Goal: Task Accomplishment & Management: Manage account settings

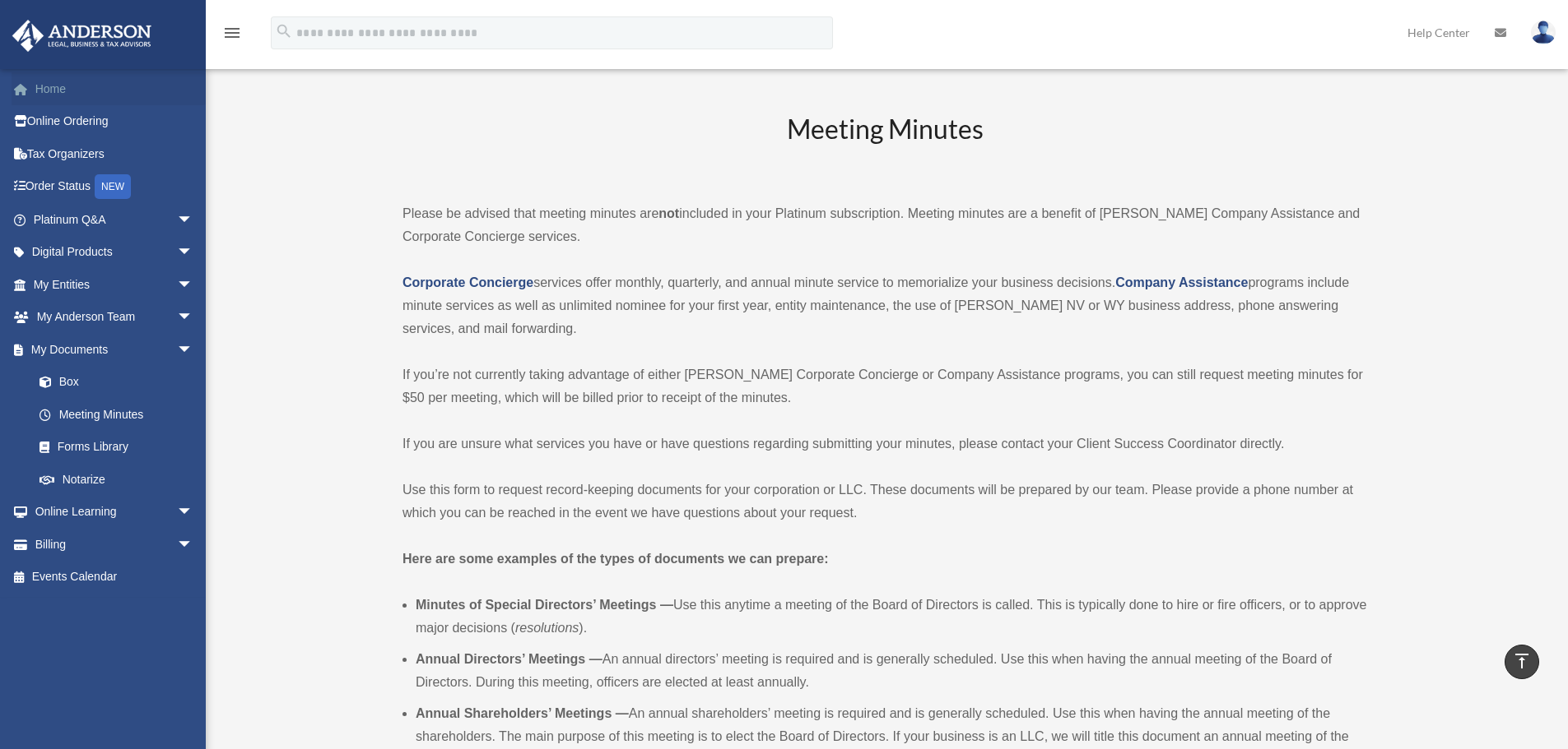
scroll to position [1810, 0]
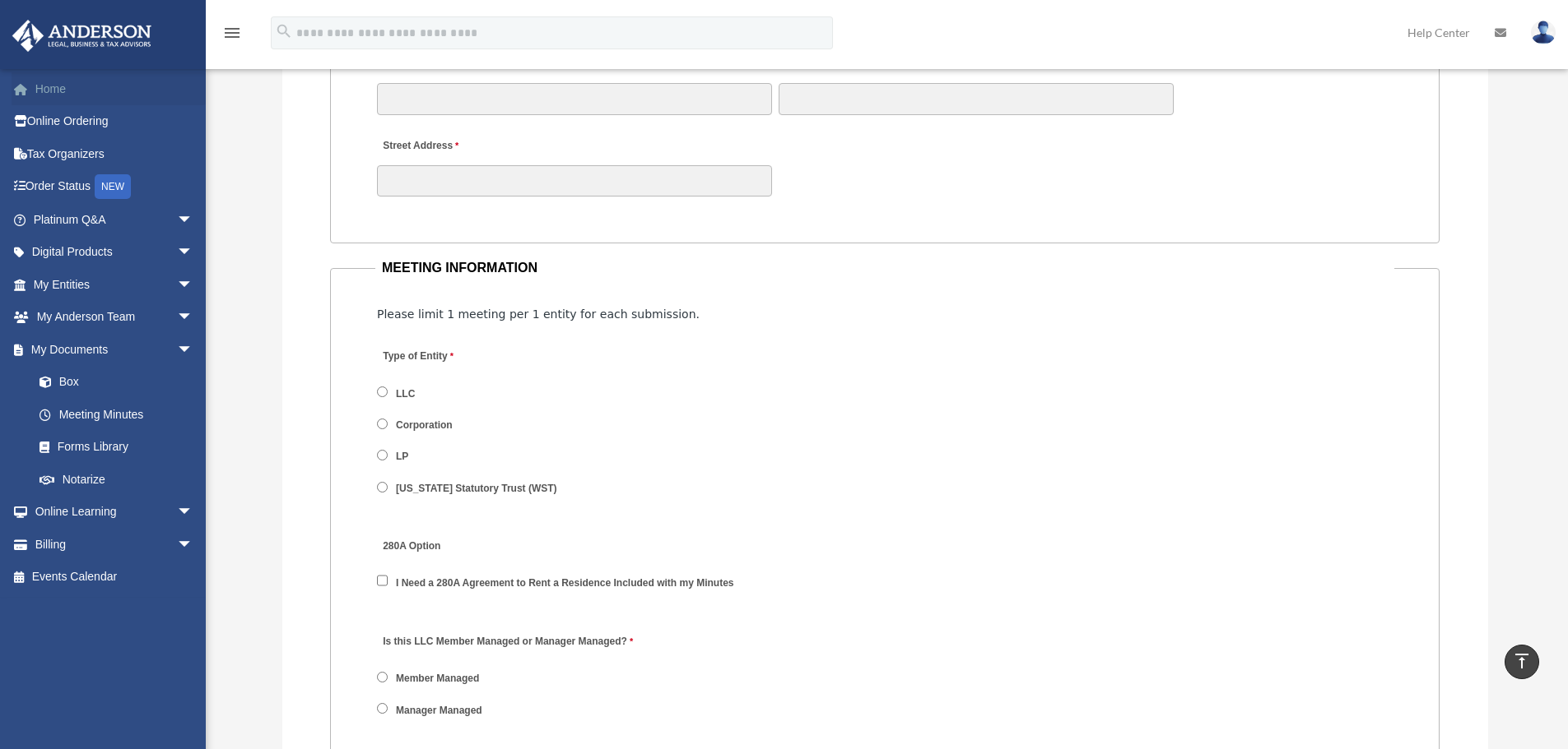
click at [74, 89] on link "Home" at bounding box center [115, 89] width 207 height 33
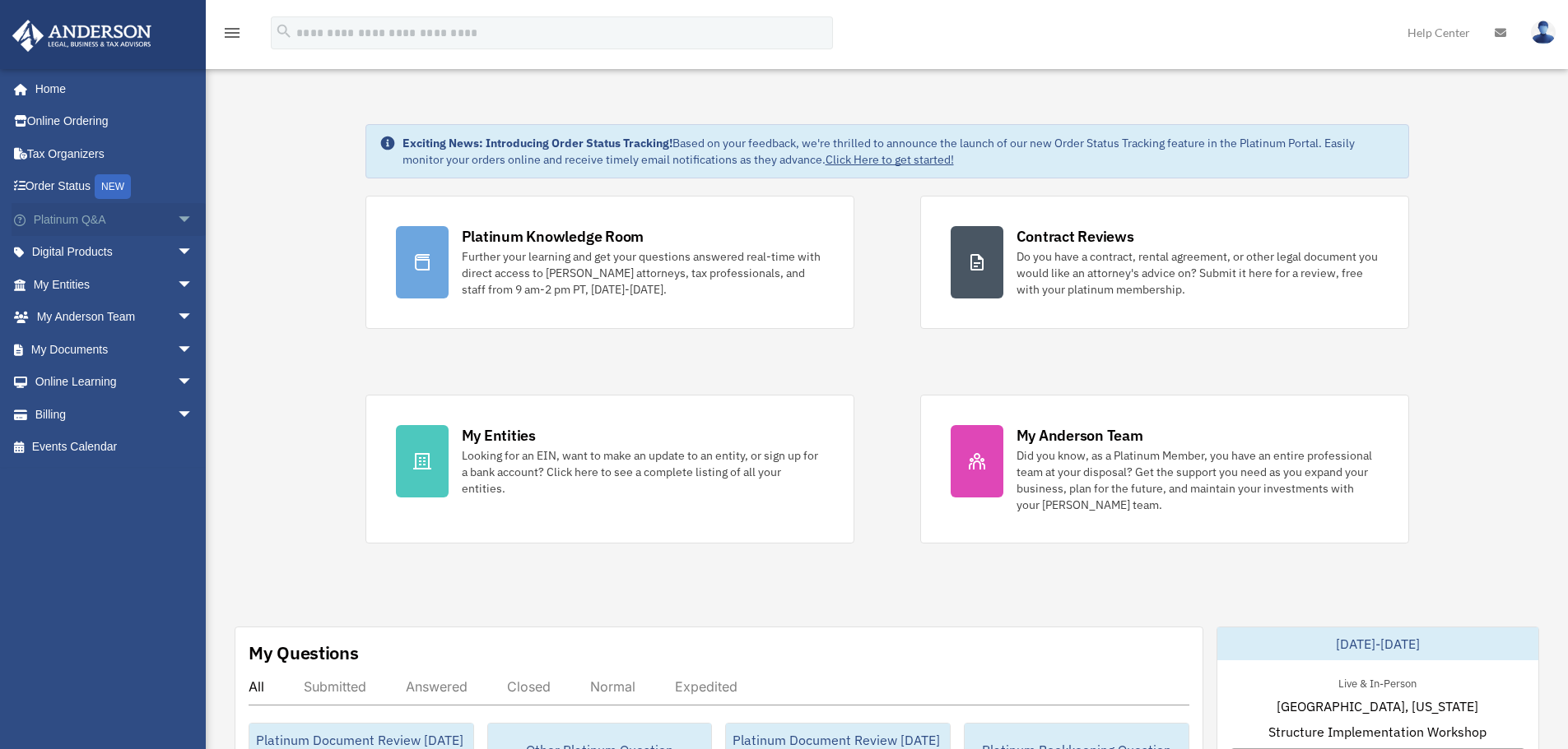
click at [177, 220] on span "arrow_drop_down" at bounding box center [193, 220] width 33 height 34
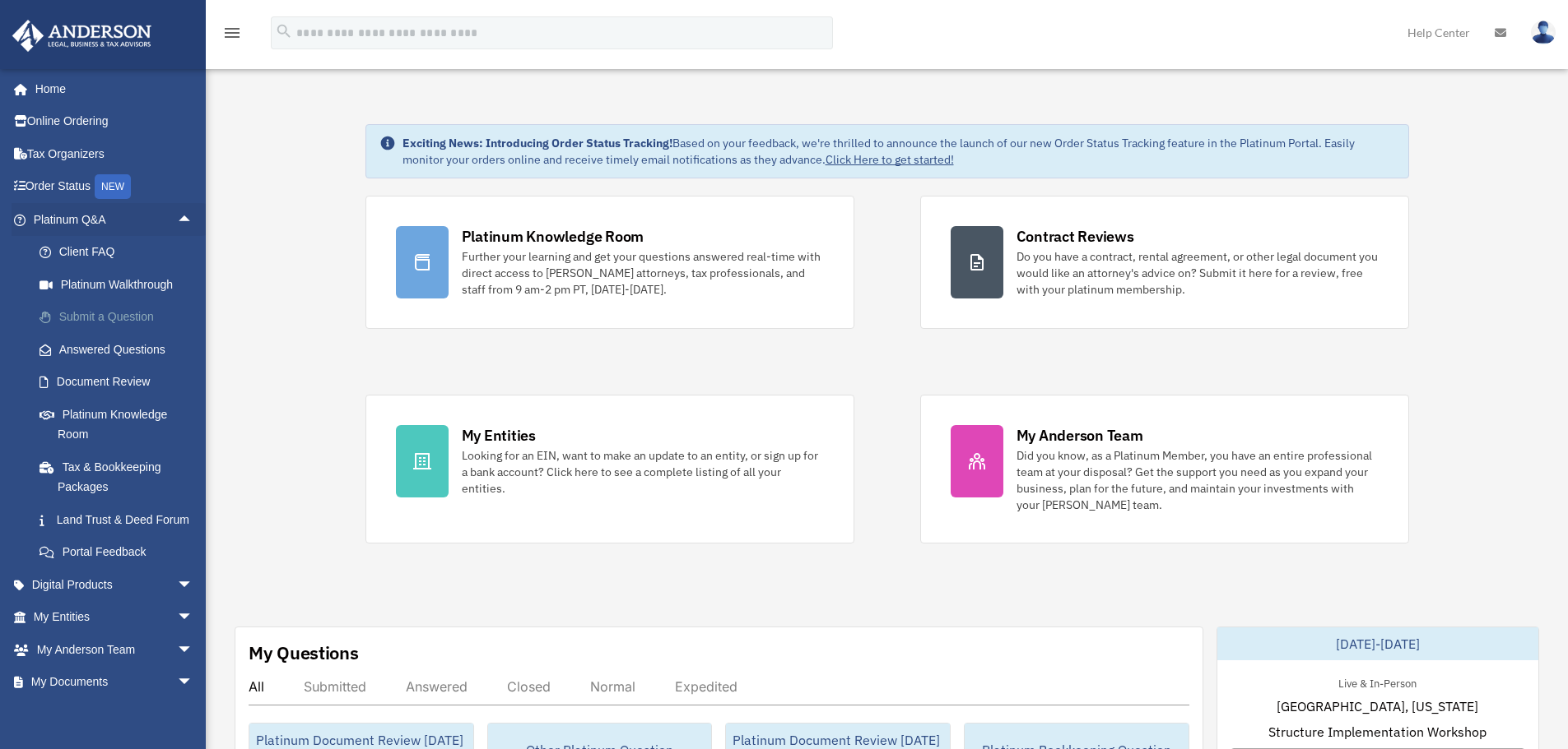
click at [132, 314] on link "Submit a Question" at bounding box center [120, 318] width 195 height 33
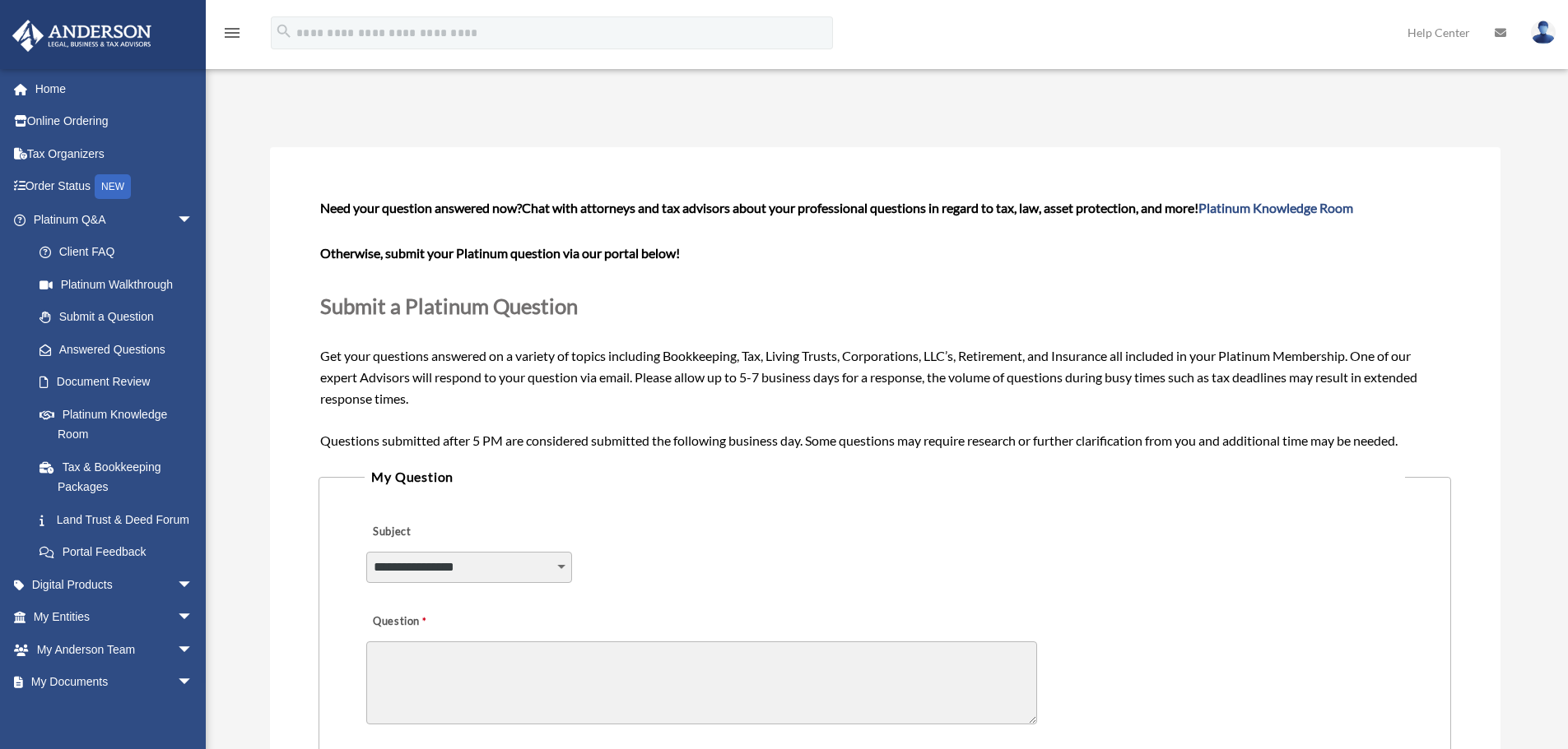
scroll to position [165, 0]
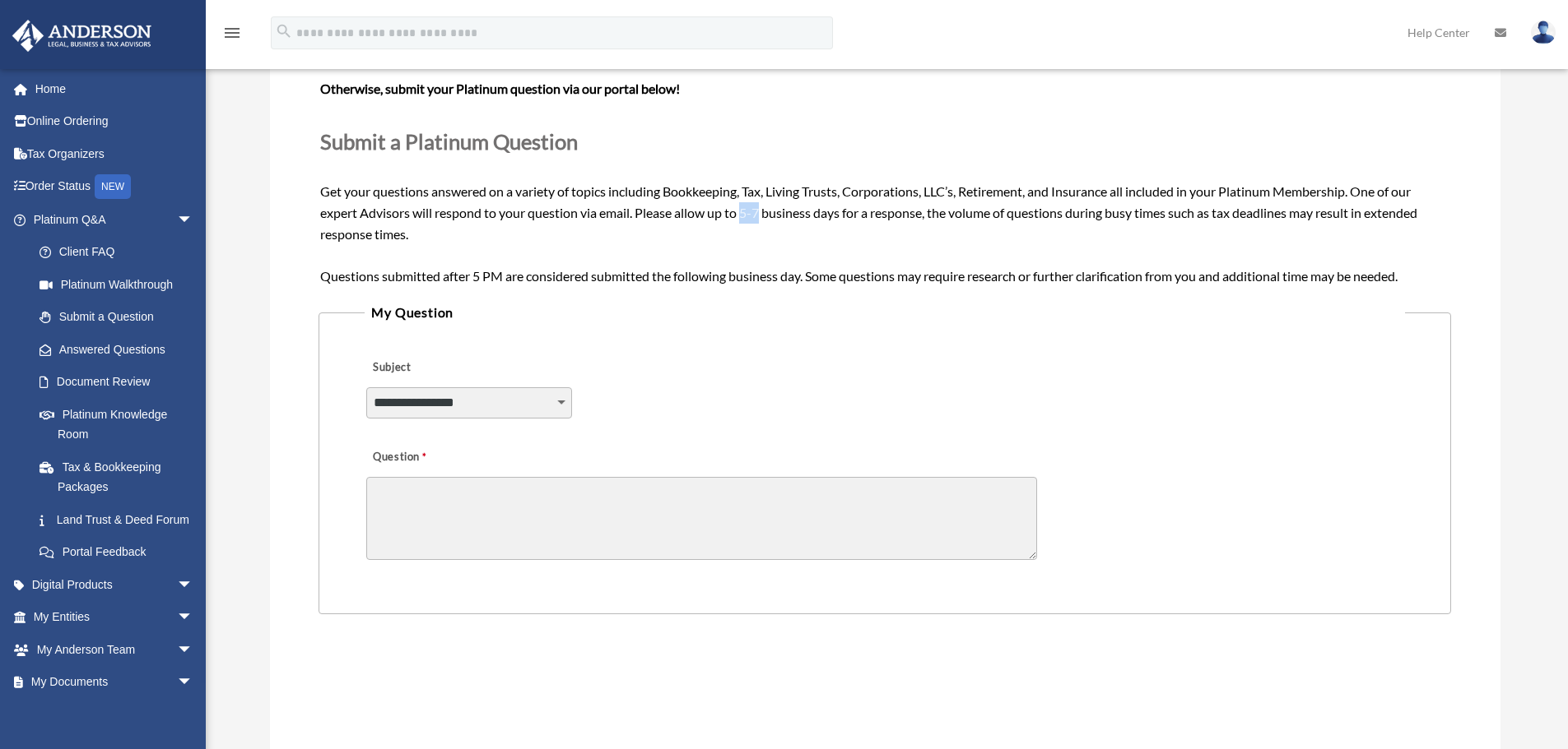
drag, startPoint x: 744, startPoint y: 214, endPoint x: 760, endPoint y: 220, distance: 17.1
click at [760, 220] on span "Need your question answered now? Chat with attorneys and tax advisors about you…" at bounding box center [885, 159] width 1129 height 247
click at [761, 218] on span "Need your question answered now? Chat with attorneys and tax advisors about you…" at bounding box center [885, 159] width 1129 height 247
drag, startPoint x: 743, startPoint y: 211, endPoint x: 765, endPoint y: 218, distance: 23.1
click at [765, 218] on span "Need your question answered now? Chat with attorneys and tax advisors about you…" at bounding box center [885, 159] width 1129 height 247
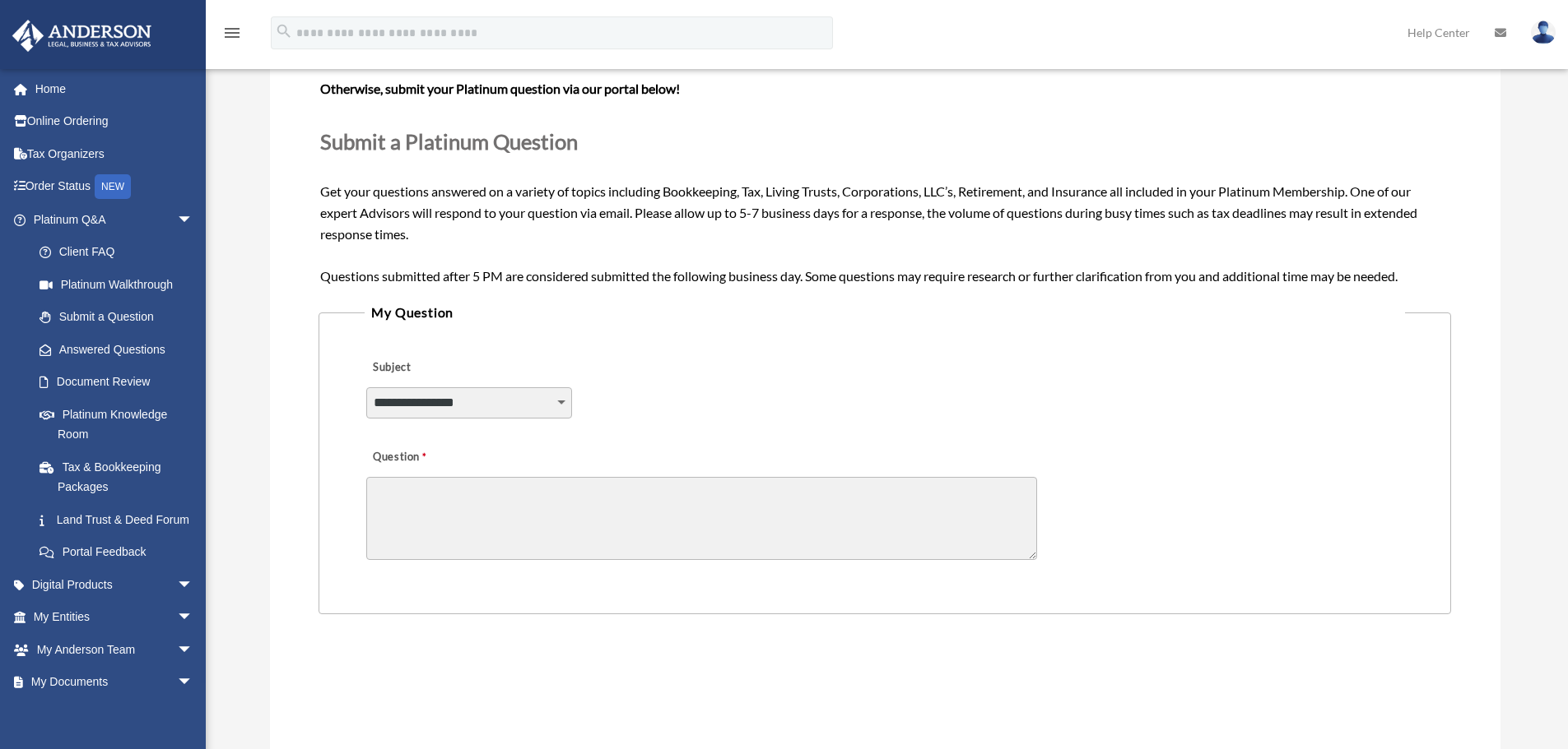
click at [759, 236] on div "Need your question answered now? Chat with attorneys and tax advisors about you…" at bounding box center [885, 160] width 1129 height 253
drag, startPoint x: 746, startPoint y: 214, endPoint x: 763, endPoint y: 215, distance: 17.0
click at [763, 215] on span "Need your question answered now? Chat with attorneys and tax advisors about you…" at bounding box center [885, 159] width 1129 height 247
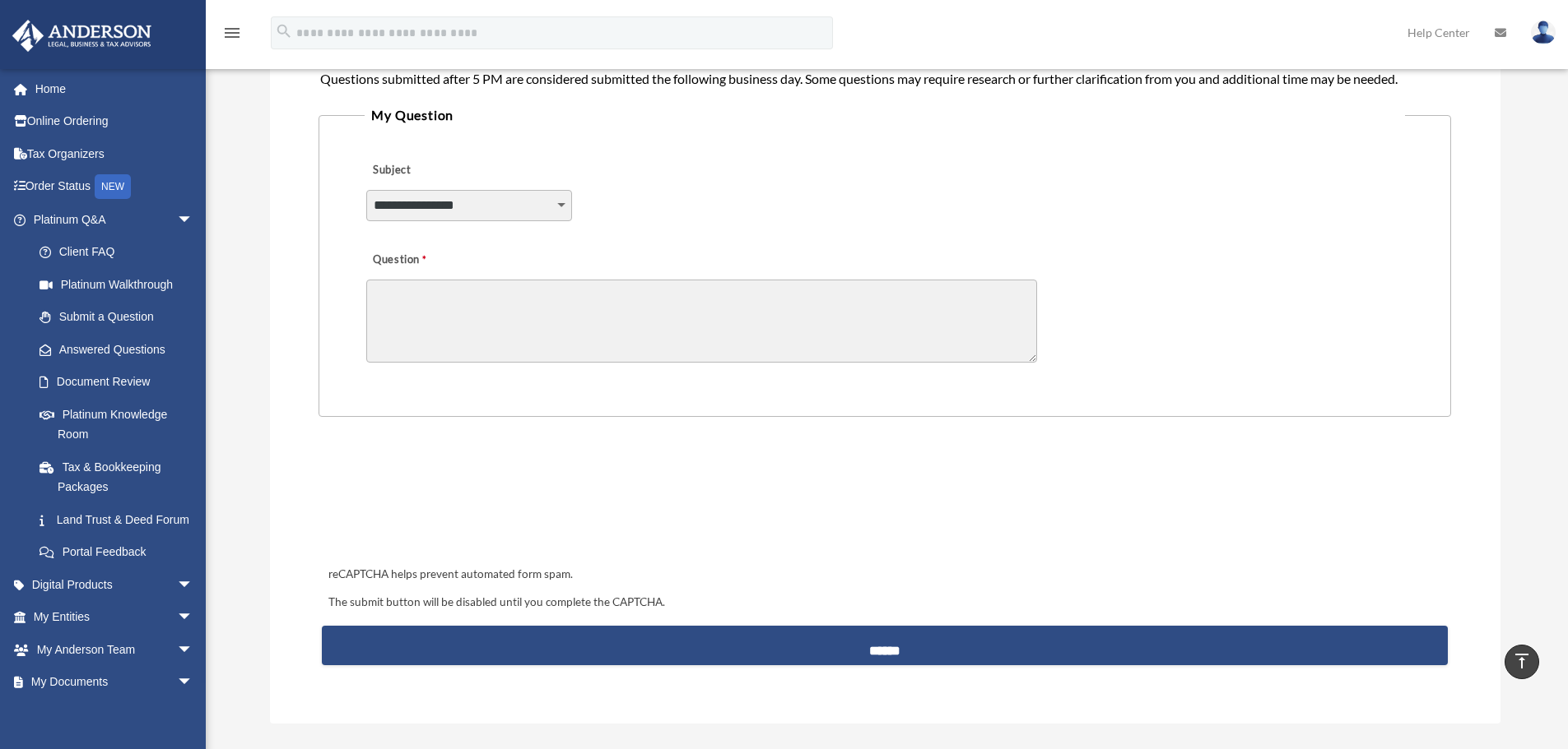
scroll to position [0, 0]
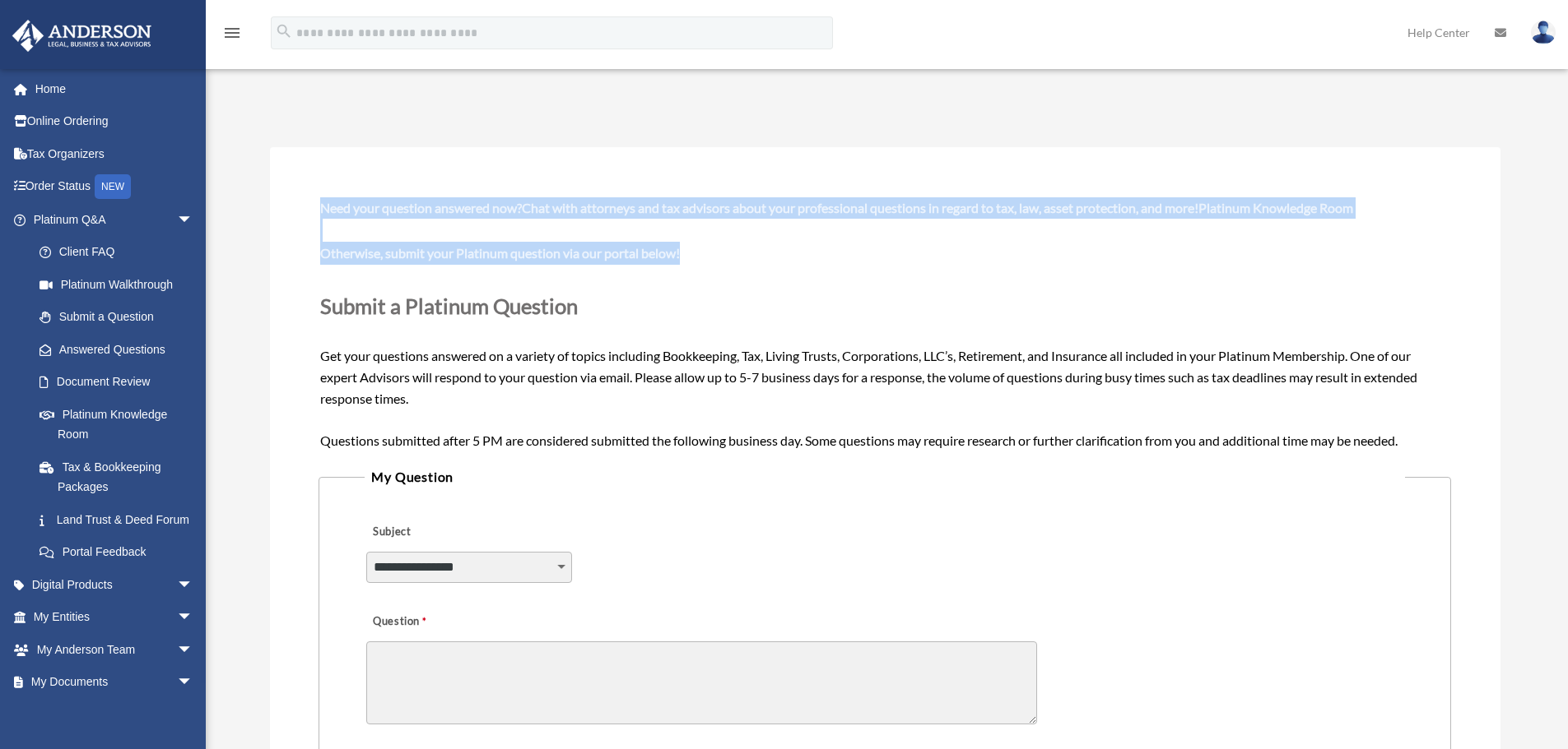
drag, startPoint x: 715, startPoint y: 252, endPoint x: 312, endPoint y: 197, distance: 406.7
click at [312, 197] on div "**********" at bounding box center [885, 616] width 1230 height 939
click at [846, 93] on div "Submit A Question date_range Published on Last updated June 7, 2024 May 11, 202…" at bounding box center [885, 621] width 1255 height 1061
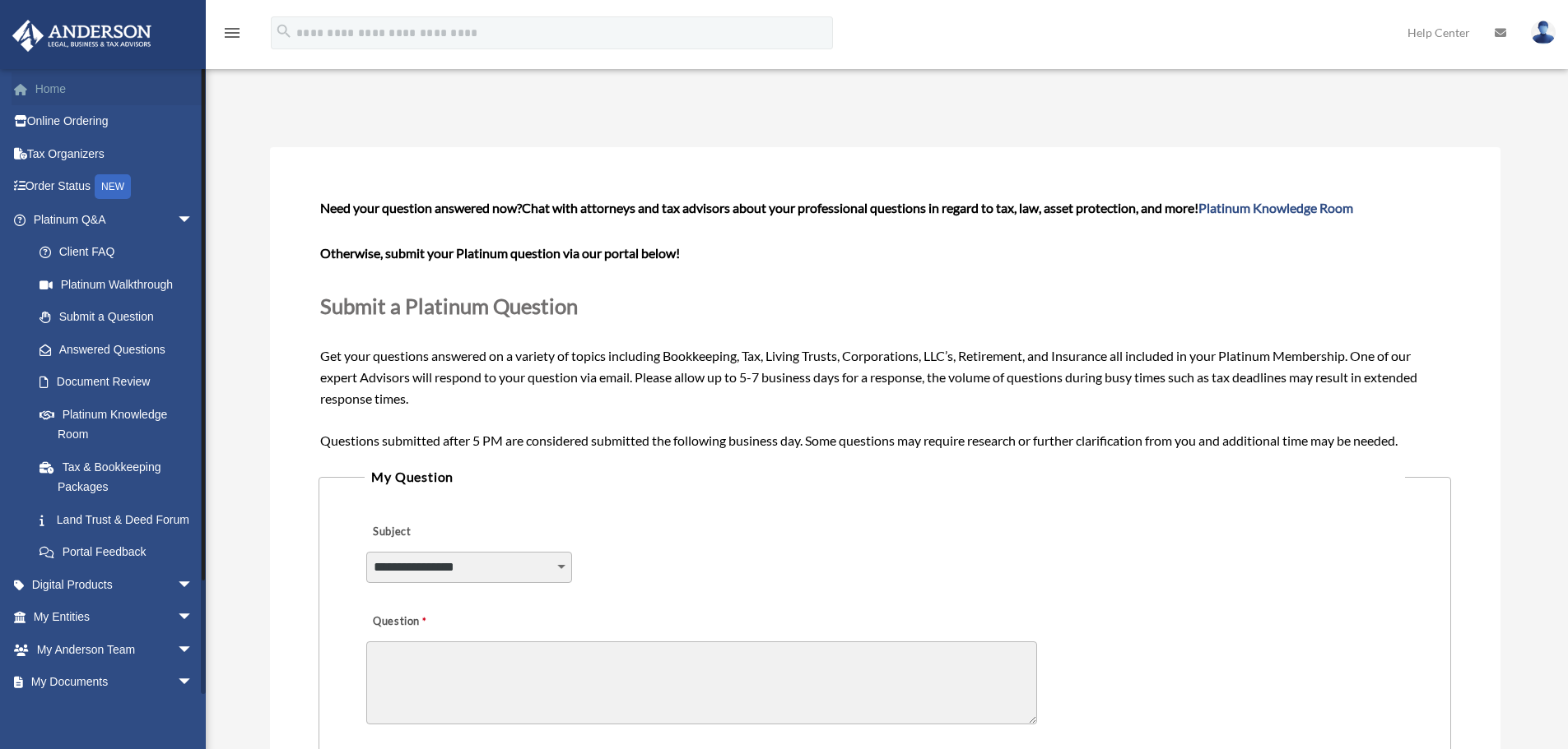
click at [72, 81] on link "Home" at bounding box center [115, 89] width 207 height 33
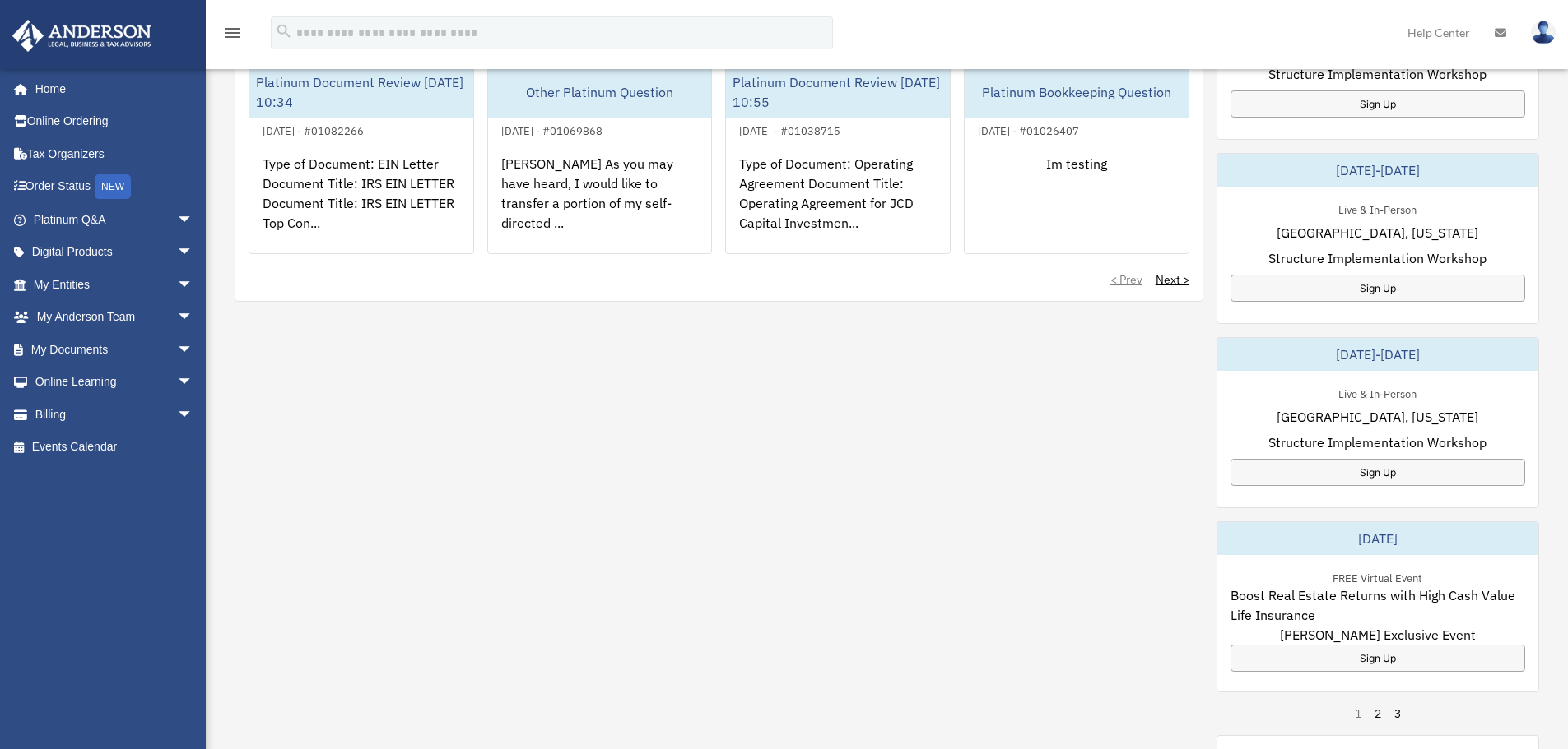
scroll to position [411, 0]
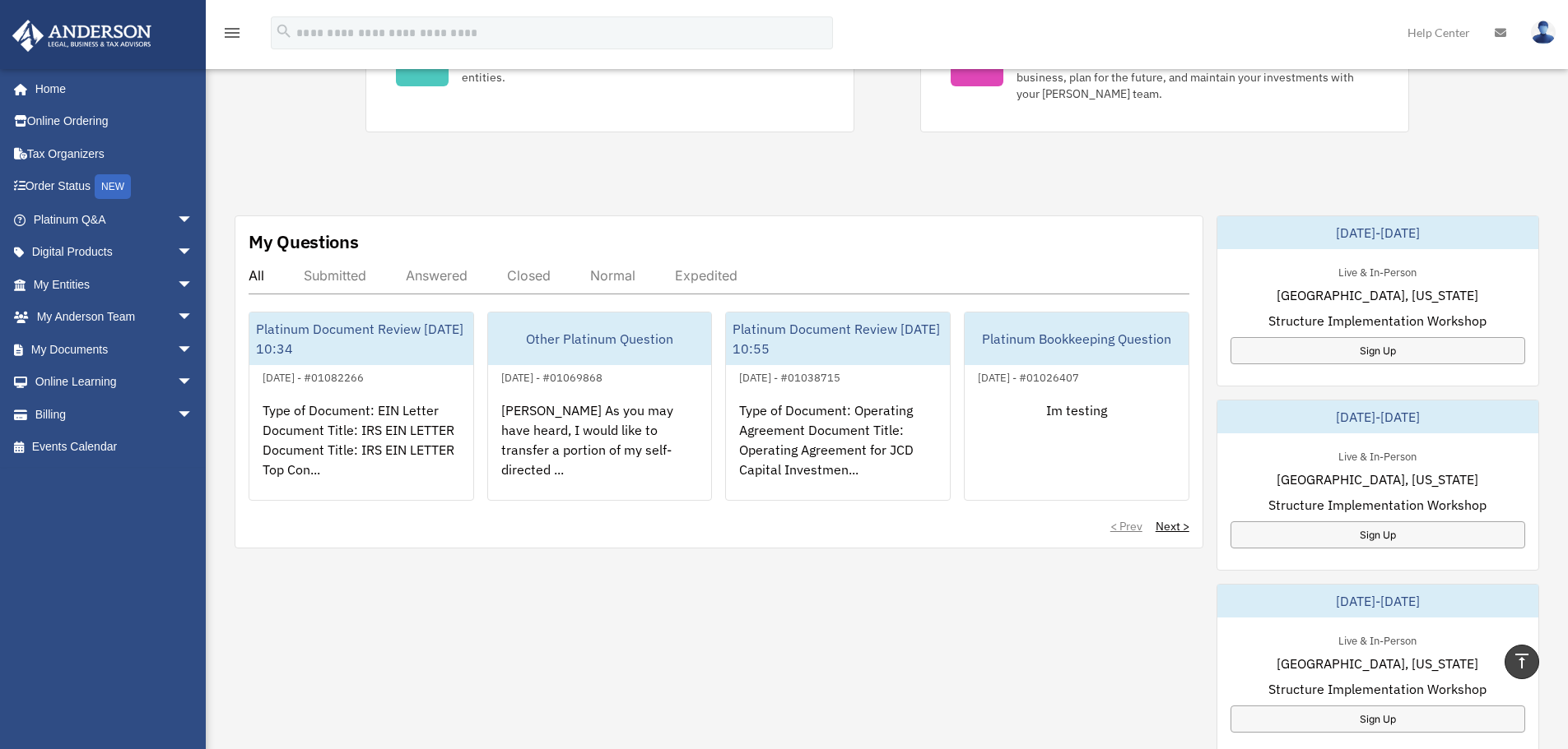
click at [819, 182] on div "Exciting News: Introducing Order Status Tracking! Based on your feedback, we're…" at bounding box center [886, 418] width 1386 height 1494
click at [745, 527] on div "< Prev Next >" at bounding box center [718, 526] width 940 height 16
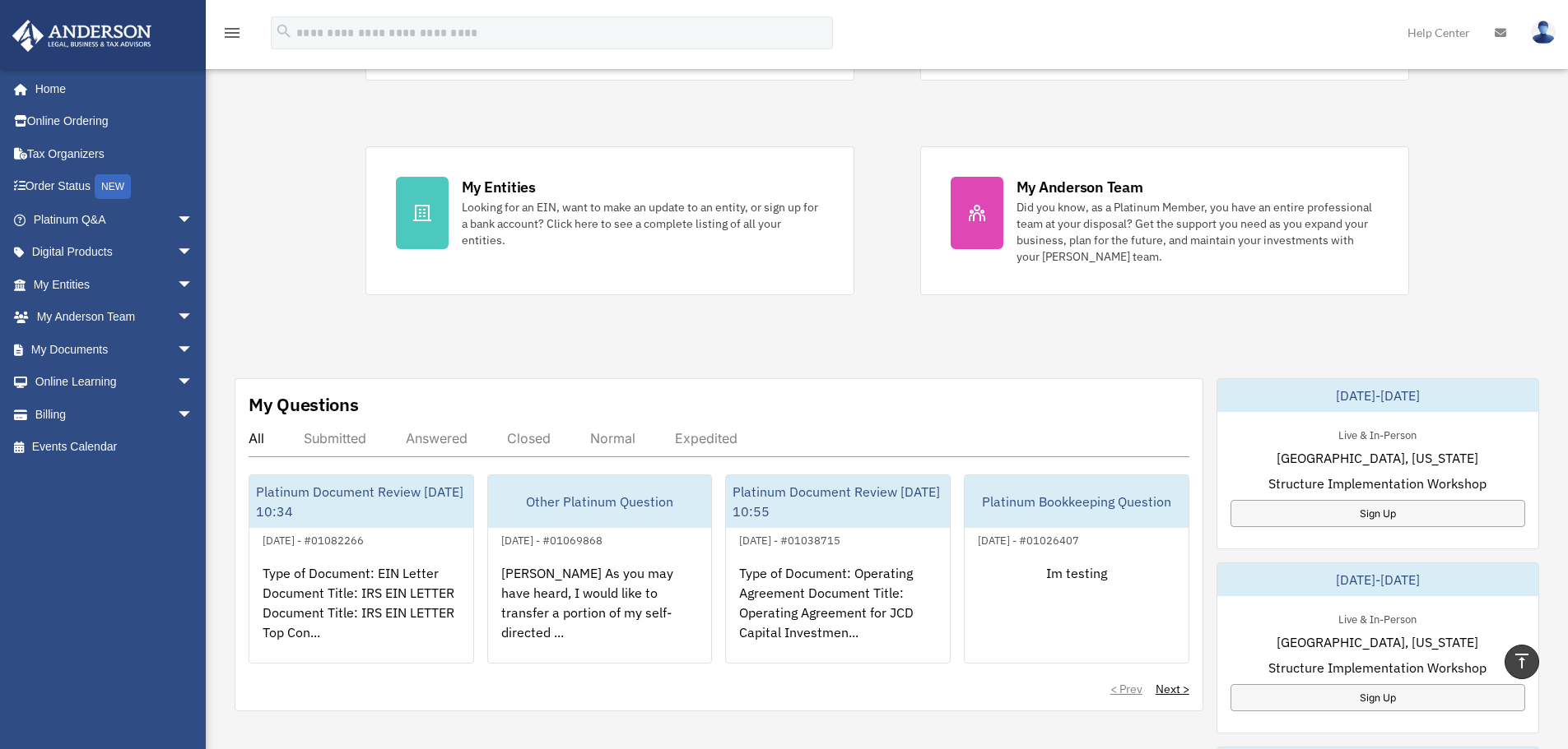
scroll to position [247, 0]
click at [742, 326] on div "Exciting News: Introducing Order Status Tracking! Based on your feedback, we're…" at bounding box center [886, 583] width 1386 height 1494
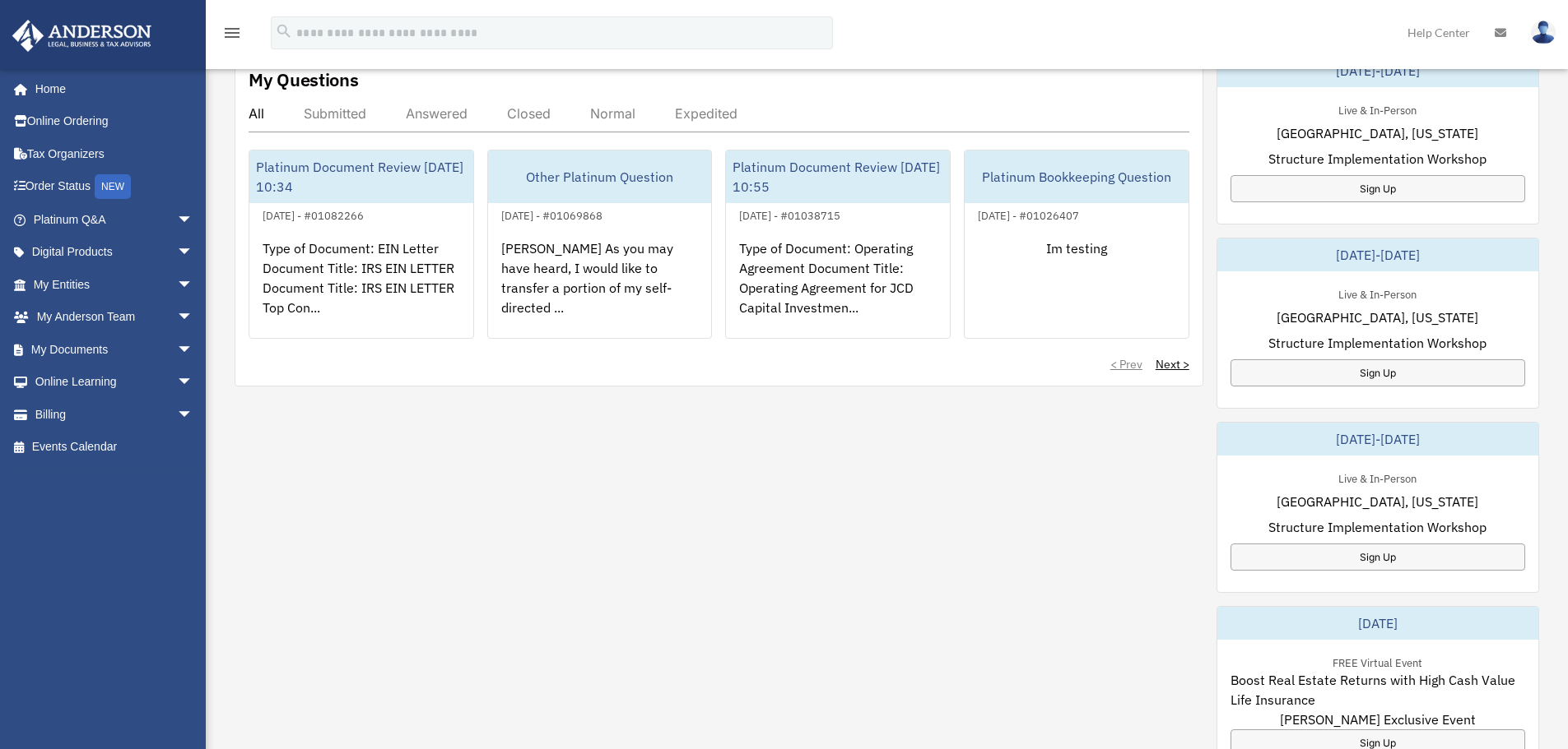
scroll to position [576, 0]
click at [721, 356] on div "< Prev Next >" at bounding box center [718, 361] width 940 height 16
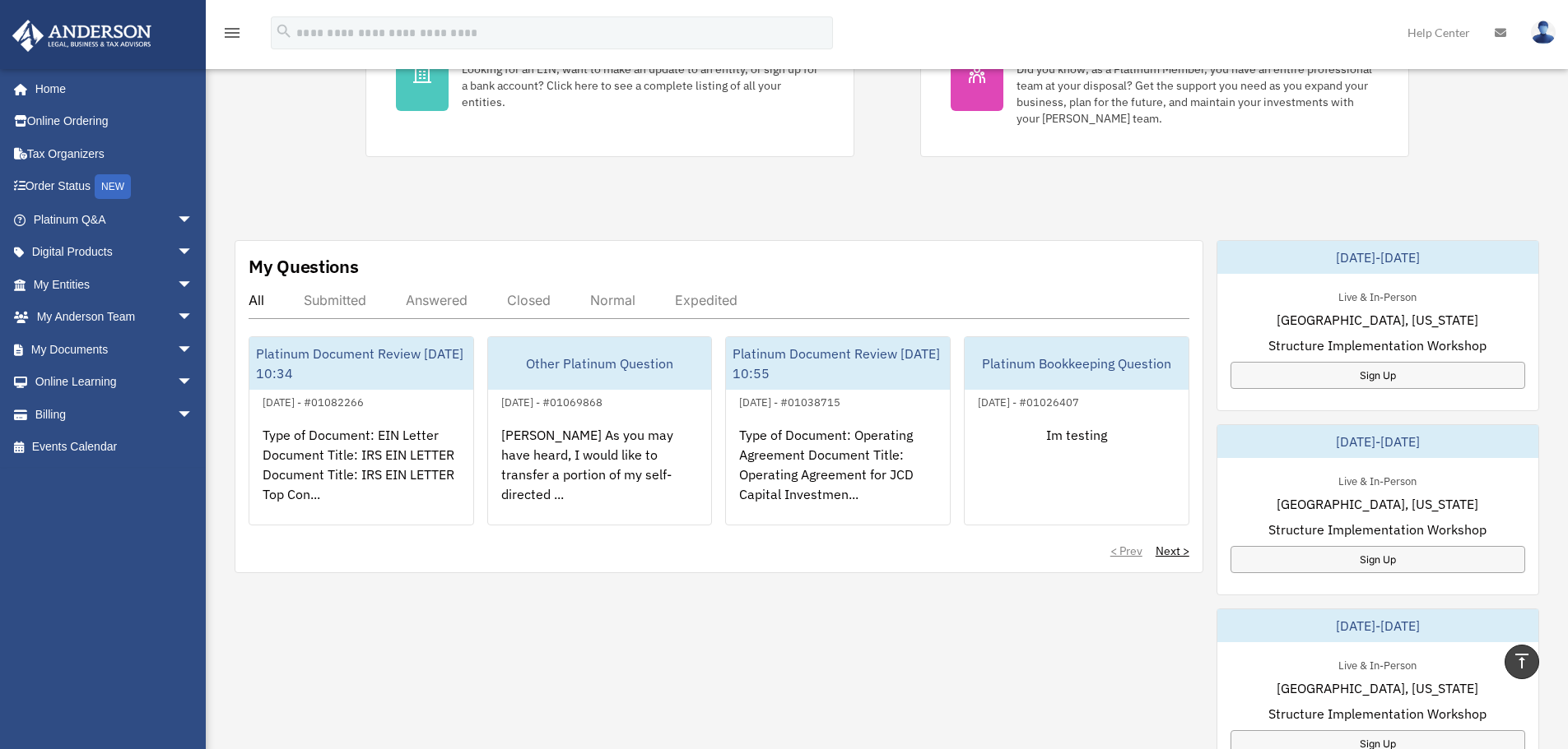
scroll to position [411, 0]
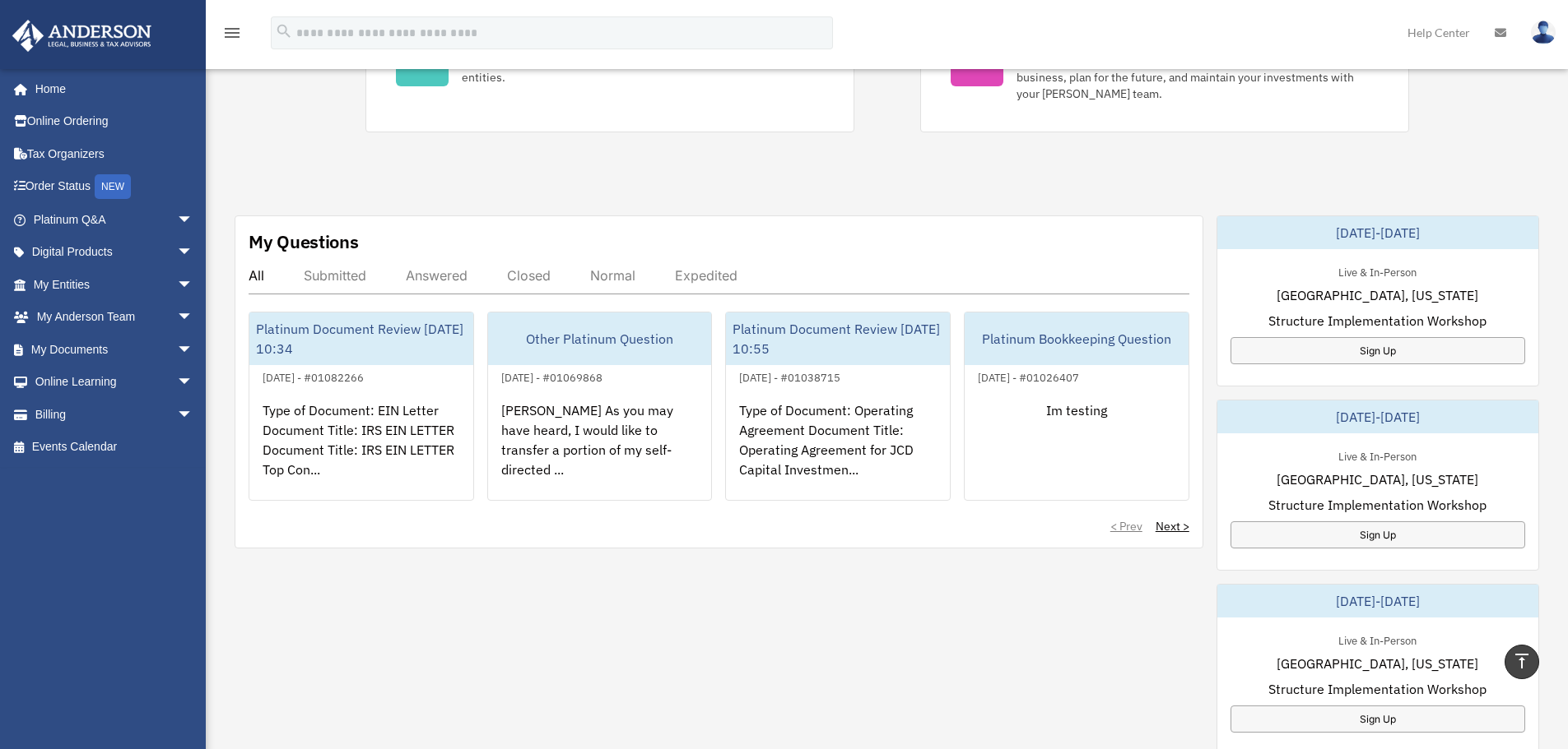
click at [719, 534] on div "< Prev Next >" at bounding box center [718, 526] width 940 height 16
click at [153, 219] on link "Platinum Q&A arrow_drop_down" at bounding box center [115, 220] width 207 height 33
click at [177, 220] on span "arrow_drop_down" at bounding box center [193, 220] width 33 height 34
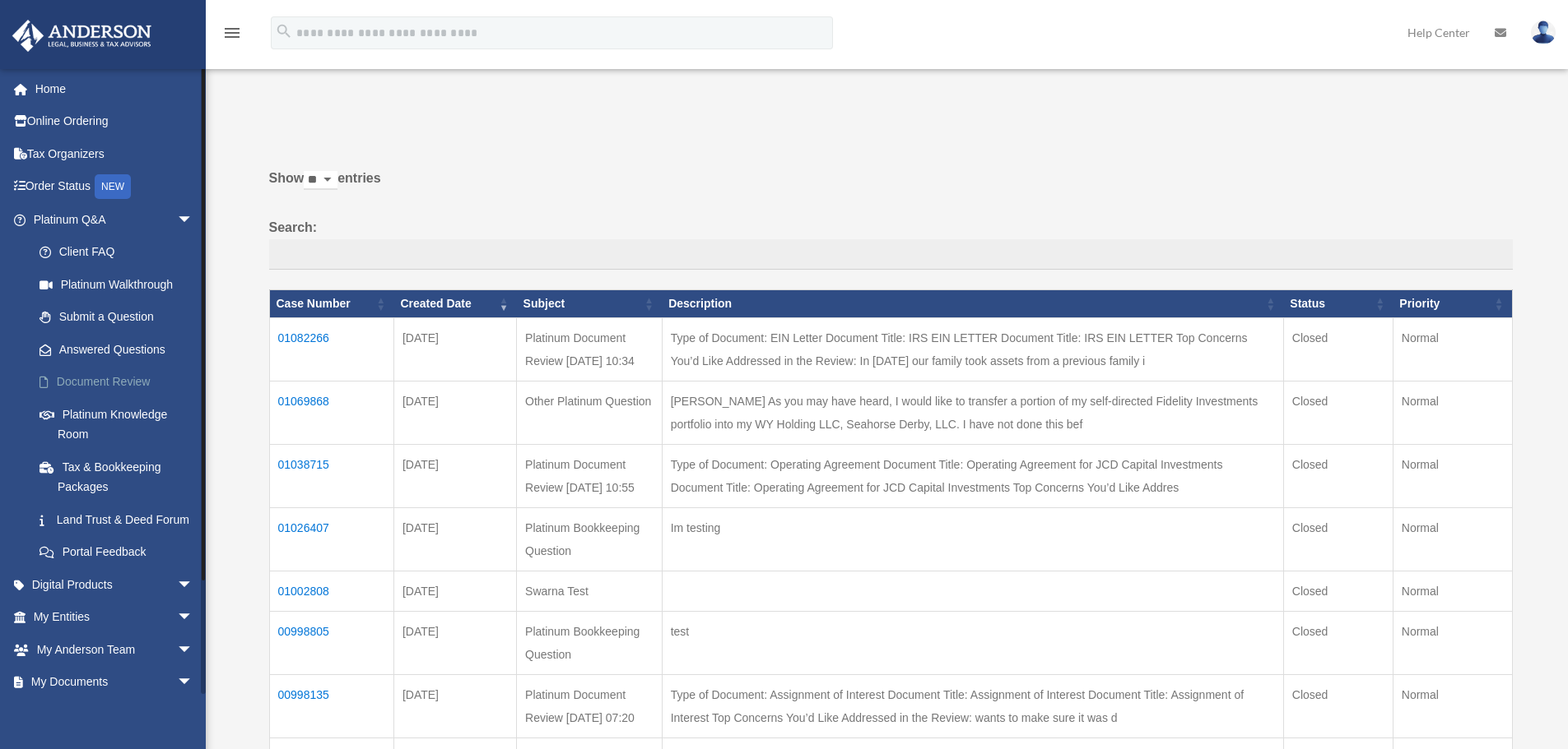
click at [123, 381] on link "Document Review" at bounding box center [120, 383] width 195 height 33
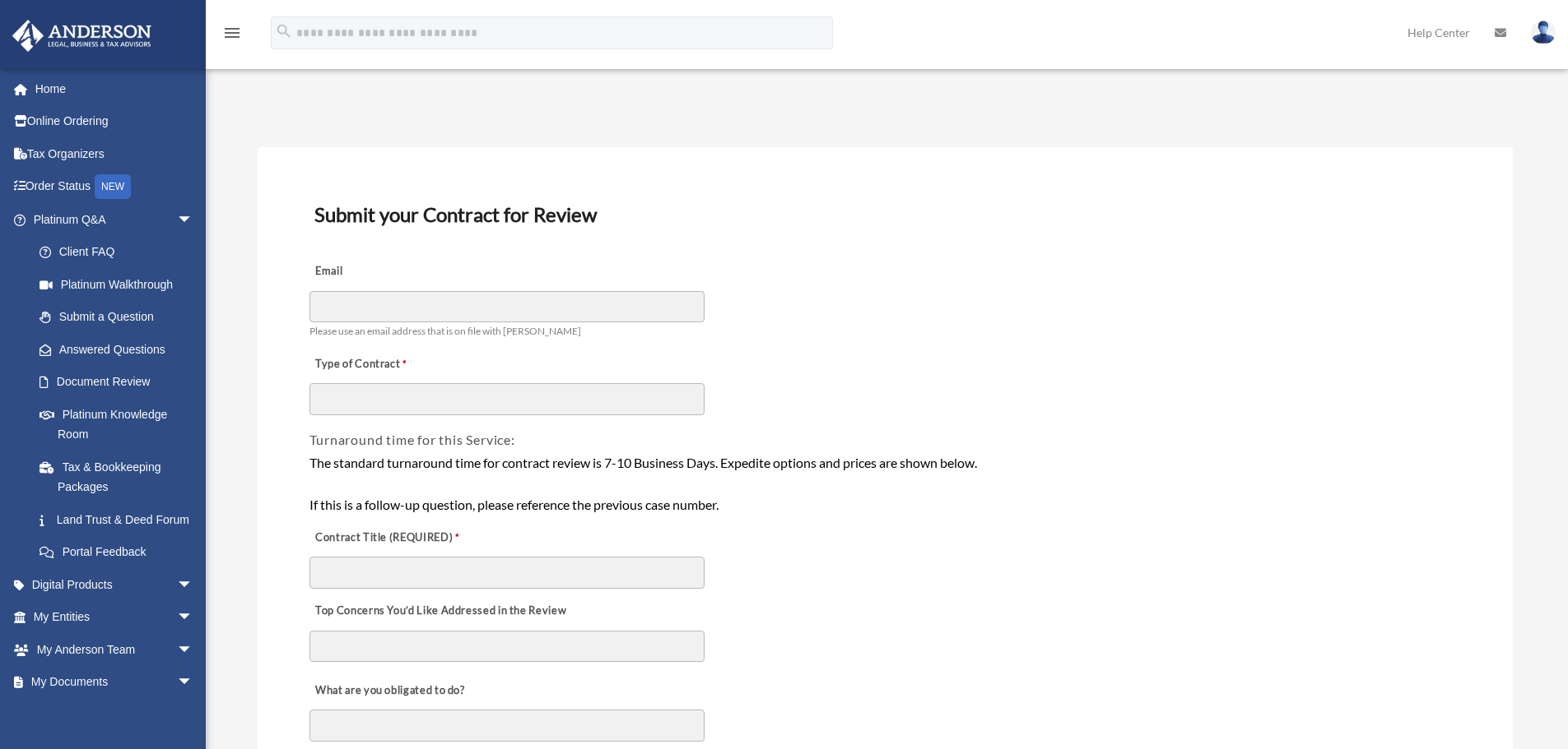
click at [77, 83] on link "Home" at bounding box center [115, 89] width 207 height 33
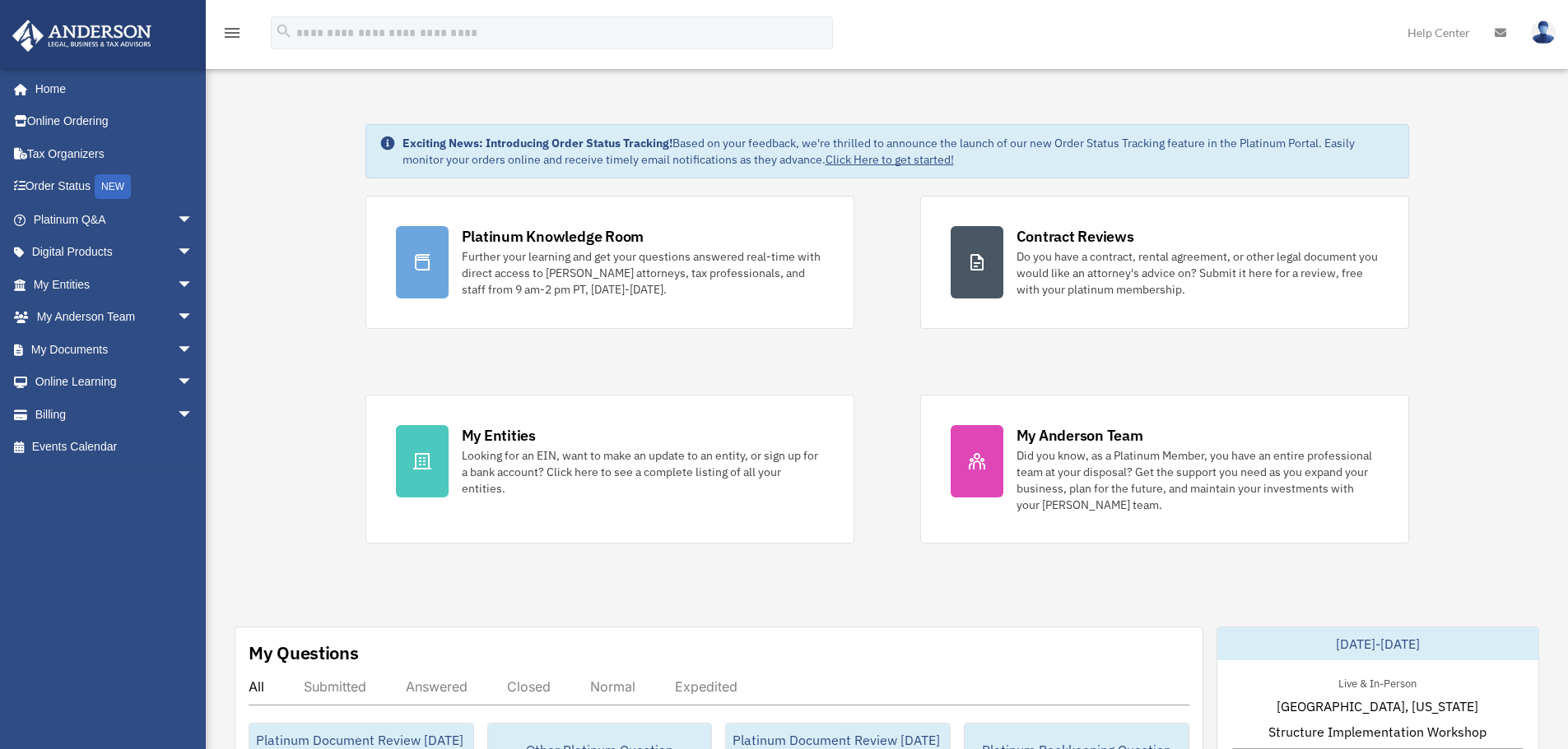
click at [868, 366] on div "Platinum Knowledge Room Further your learning and get your questions answered r…" at bounding box center [887, 370] width 1043 height 348
click at [1544, 30] on img at bounding box center [1543, 32] width 24 height 24
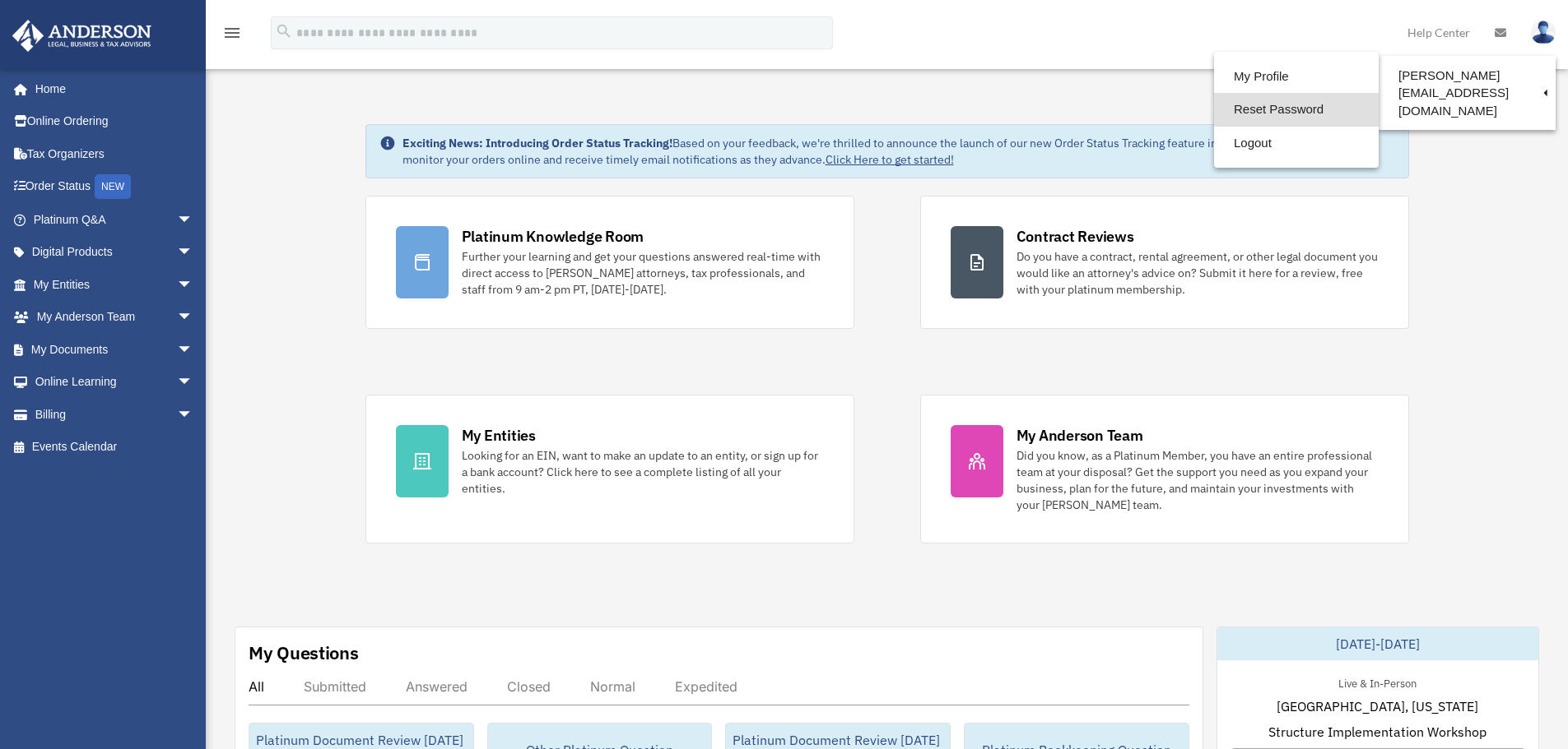
click at [1253, 109] on link "Reset Password" at bounding box center [1296, 110] width 165 height 34
